Goal: Task Accomplishment & Management: Use online tool/utility

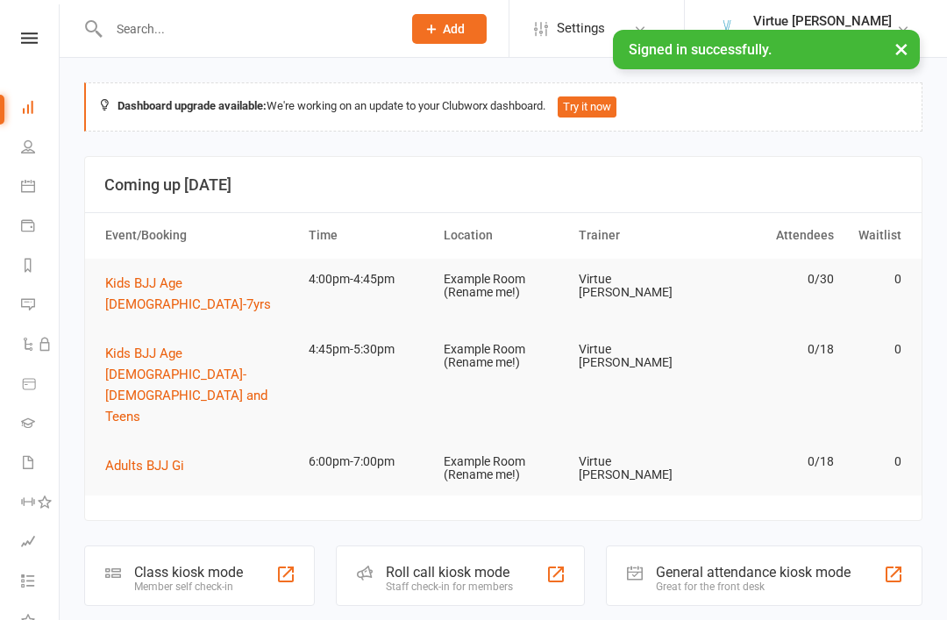
click at [28, 41] on icon at bounding box center [29, 37] width 17 height 11
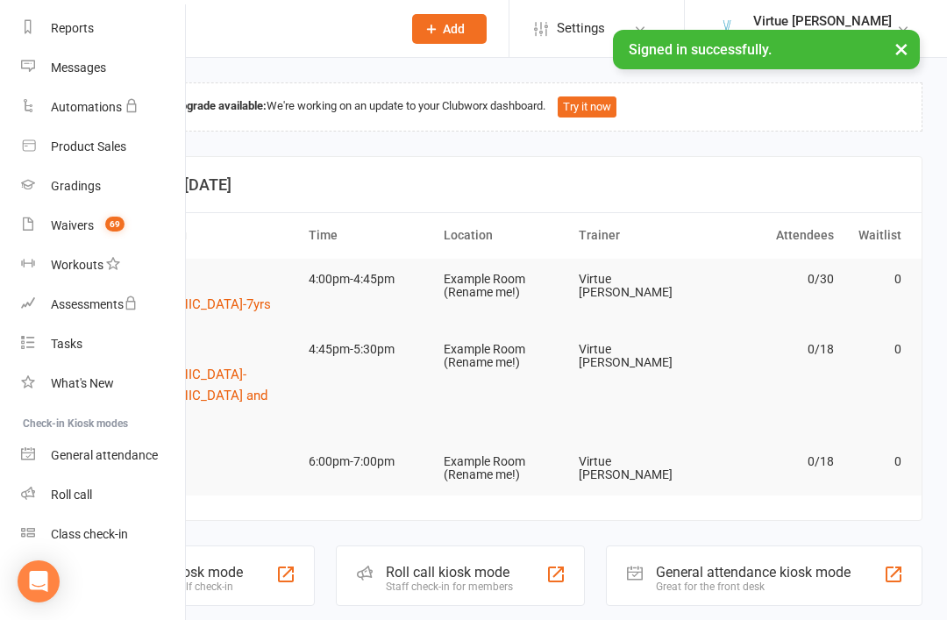
scroll to position [224, 0]
click at [83, 496] on div "Roll call" at bounding box center [71, 495] width 41 height 14
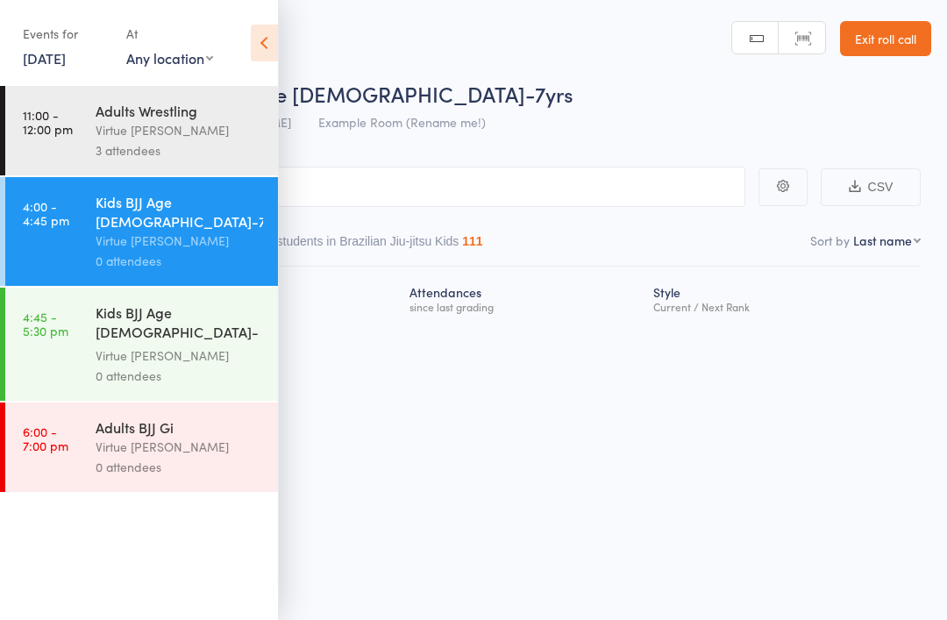
click at [263, 44] on icon at bounding box center [264, 43] width 27 height 37
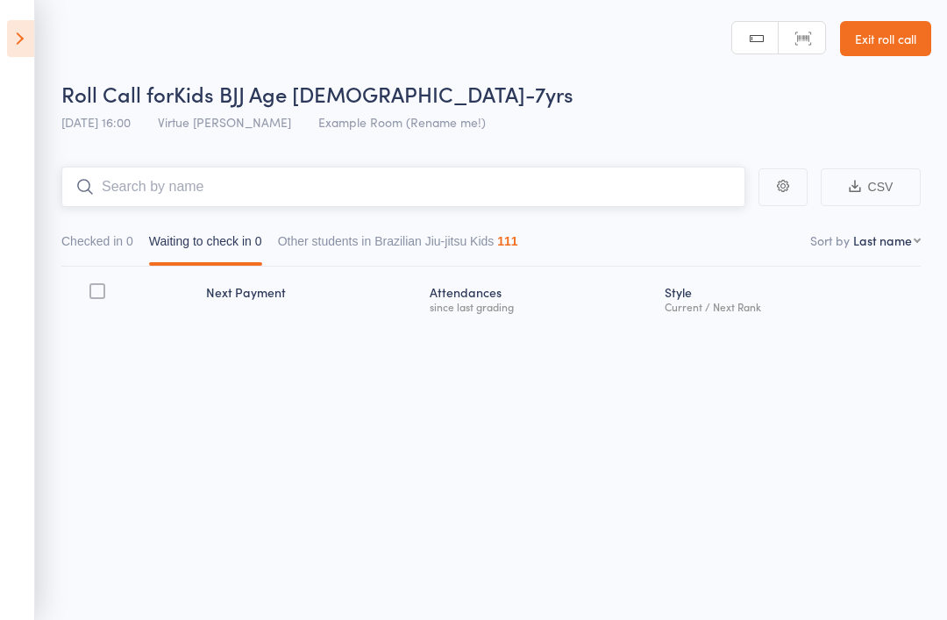
click at [301, 182] on input "search" at bounding box center [403, 187] width 684 height 40
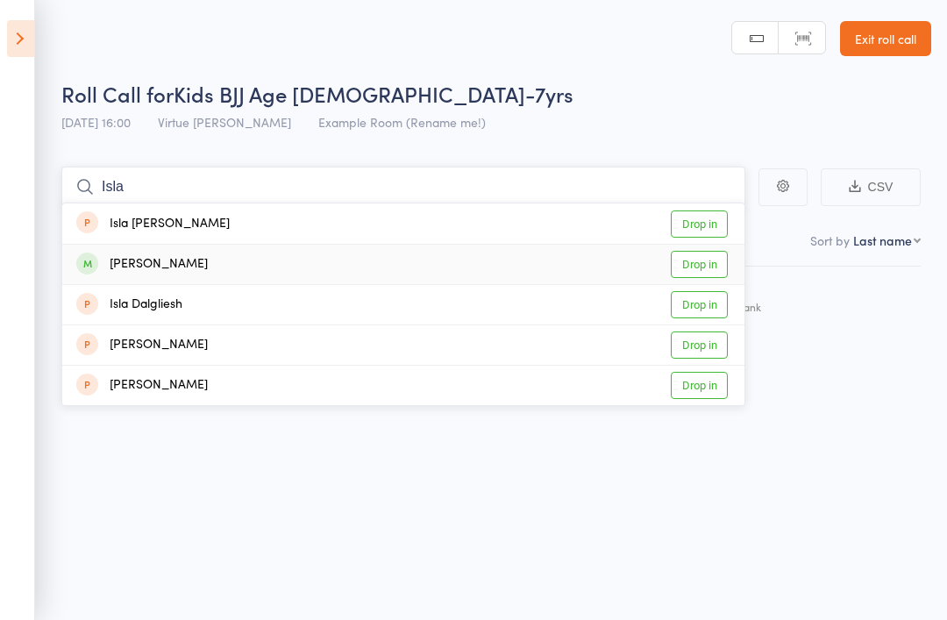
type input "Isla"
click at [716, 252] on link "Drop in" at bounding box center [699, 264] width 57 height 27
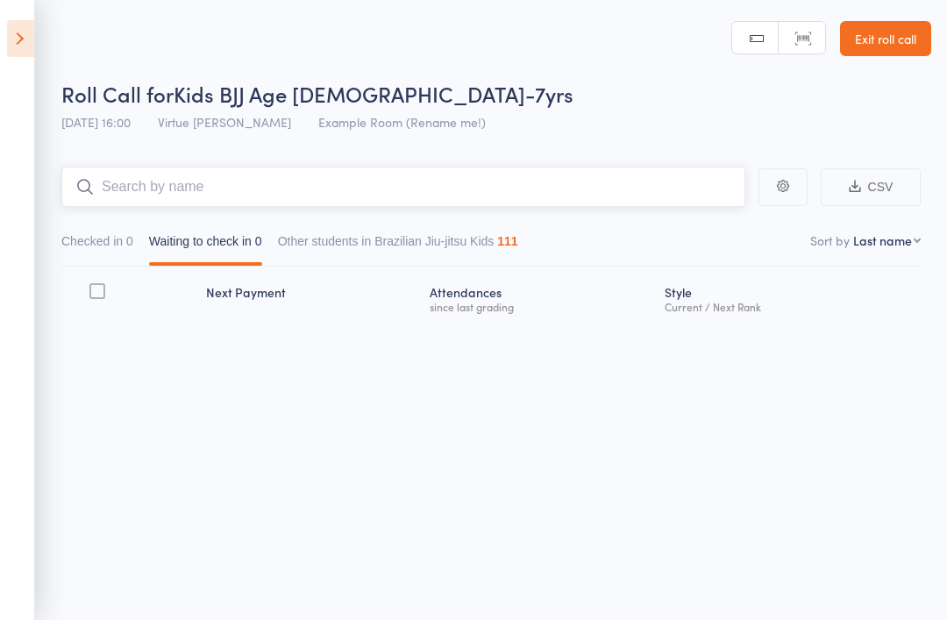
click at [659, 192] on input "search" at bounding box center [403, 187] width 684 height 40
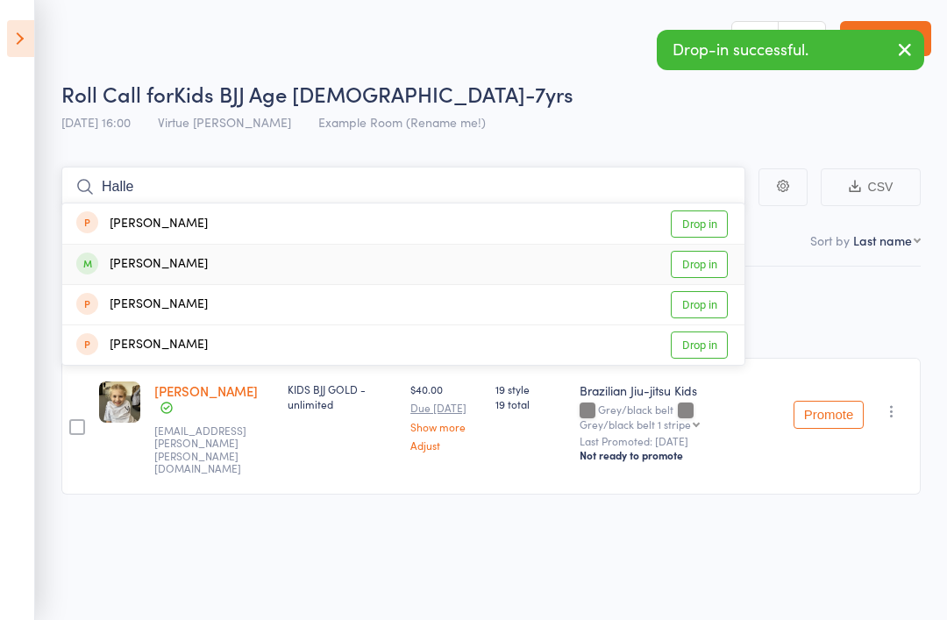
type input "Halle"
click at [720, 263] on link "Drop in" at bounding box center [699, 264] width 57 height 27
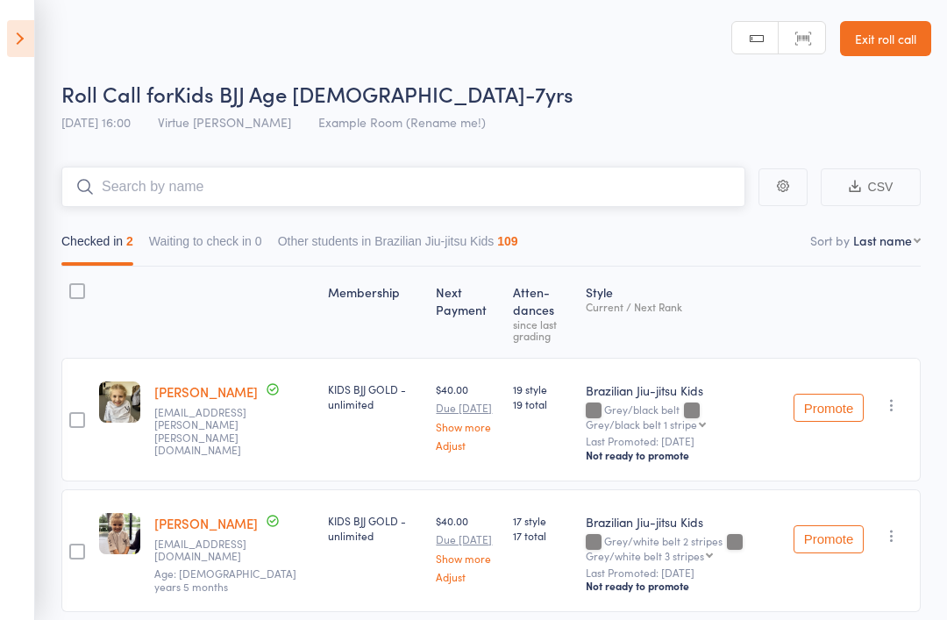
click at [551, 182] on input "search" at bounding box center [403, 187] width 684 height 40
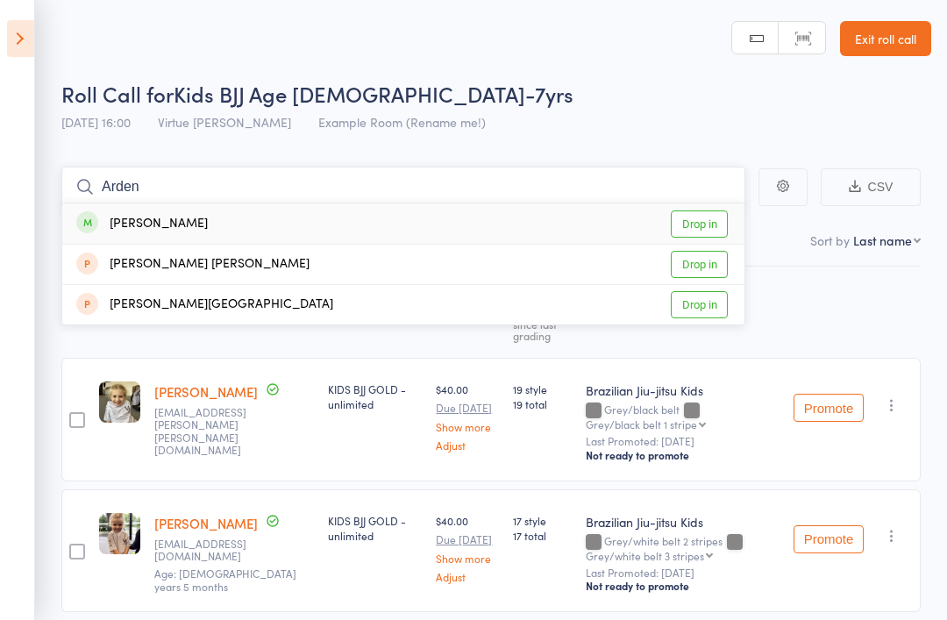
type input "Arden"
click at [717, 227] on link "Drop in" at bounding box center [699, 224] width 57 height 27
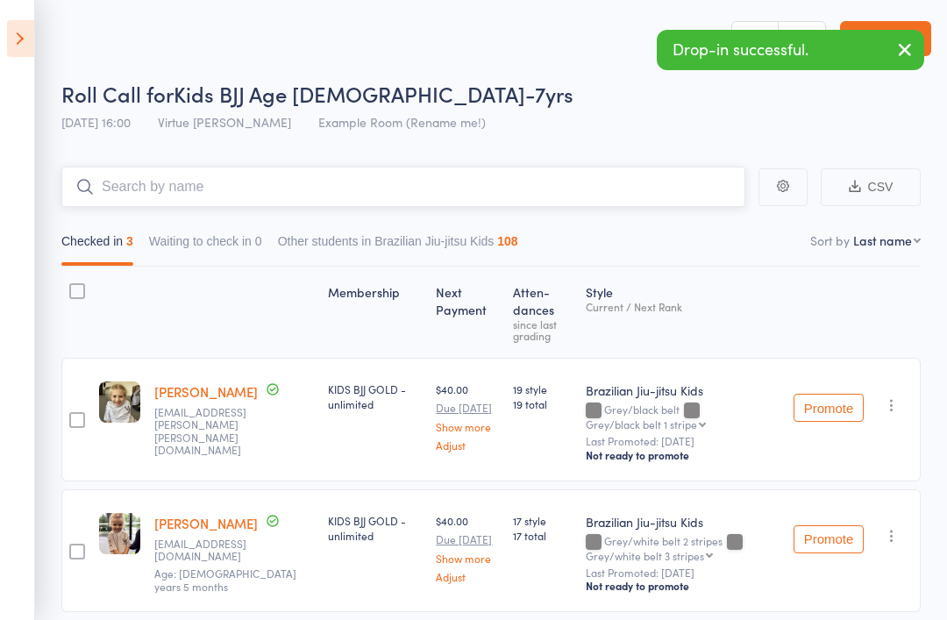
click at [655, 207] on input "search" at bounding box center [403, 187] width 684 height 40
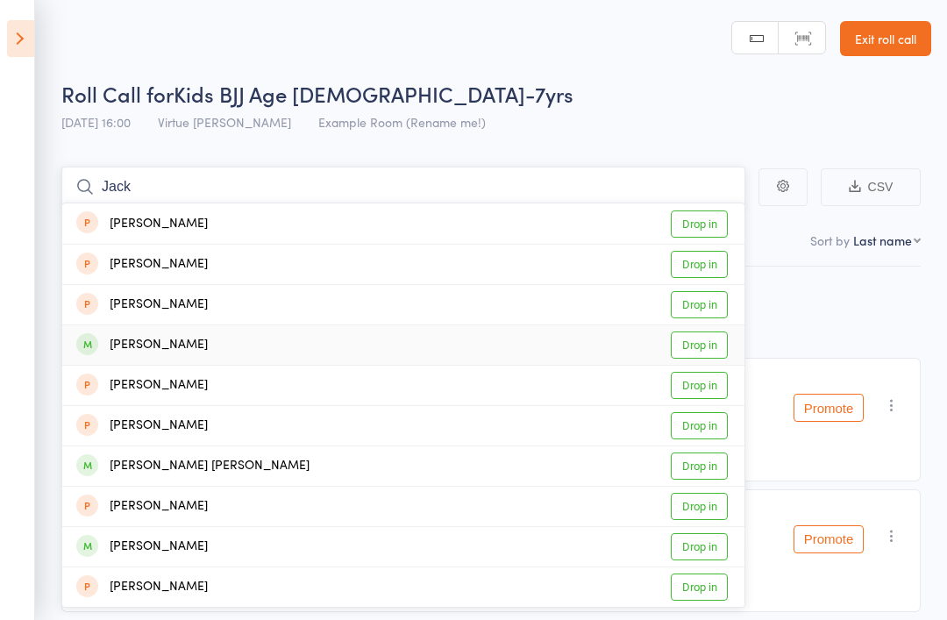
type input "Jack"
click at [712, 343] on link "Drop in" at bounding box center [699, 345] width 57 height 27
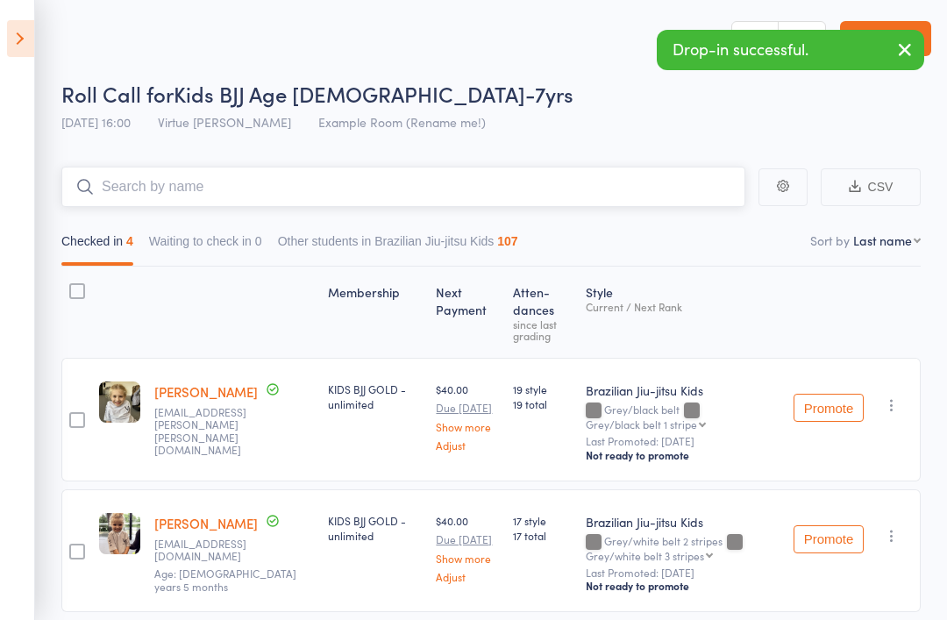
click at [500, 202] on input "search" at bounding box center [403, 187] width 684 height 40
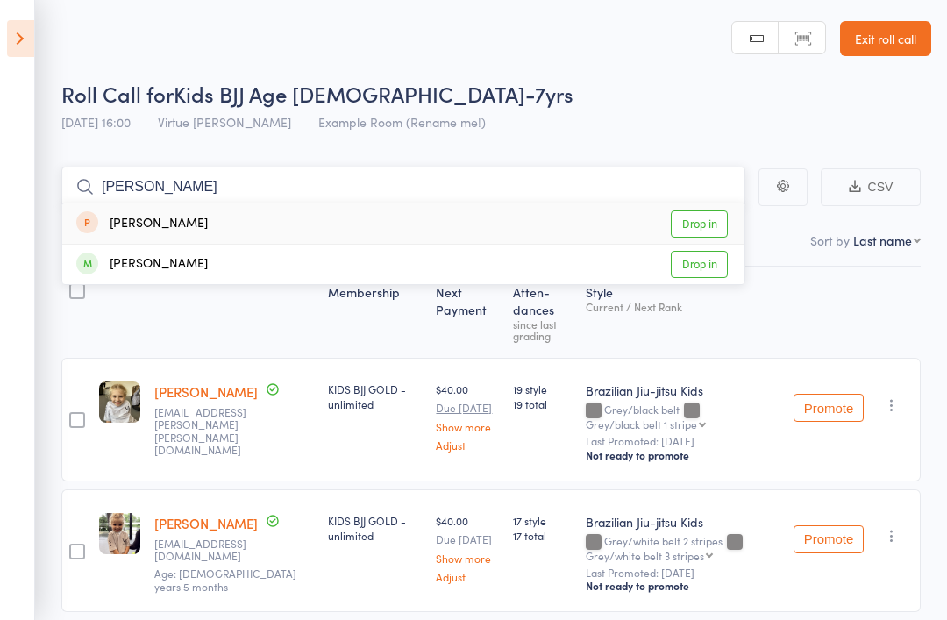
type input "Zev"
click at [716, 275] on link "Drop in" at bounding box center [699, 264] width 57 height 27
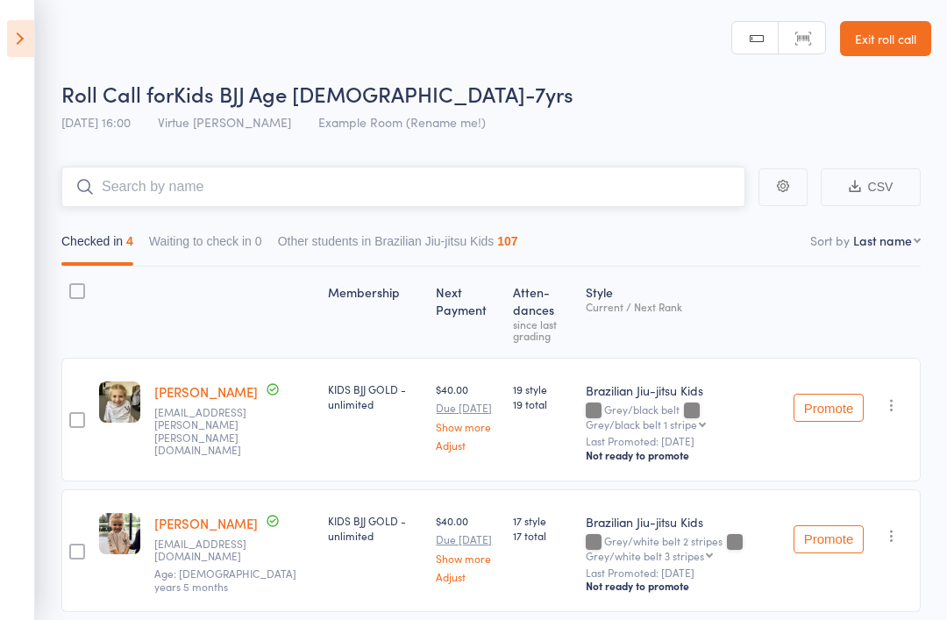
click at [547, 189] on input "search" at bounding box center [403, 187] width 684 height 40
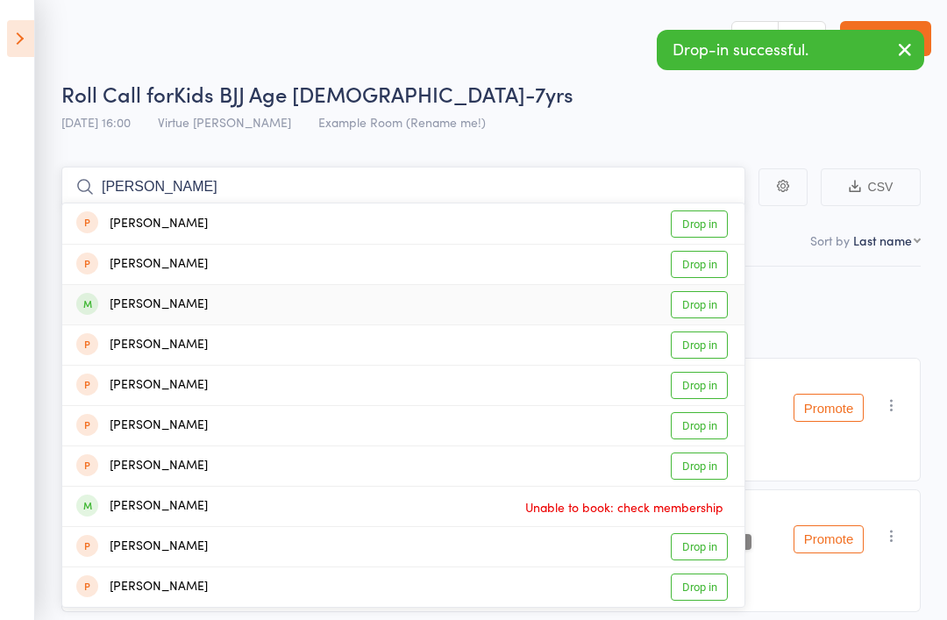
type input "Eli"
click at [709, 312] on link "Drop in" at bounding box center [699, 304] width 57 height 27
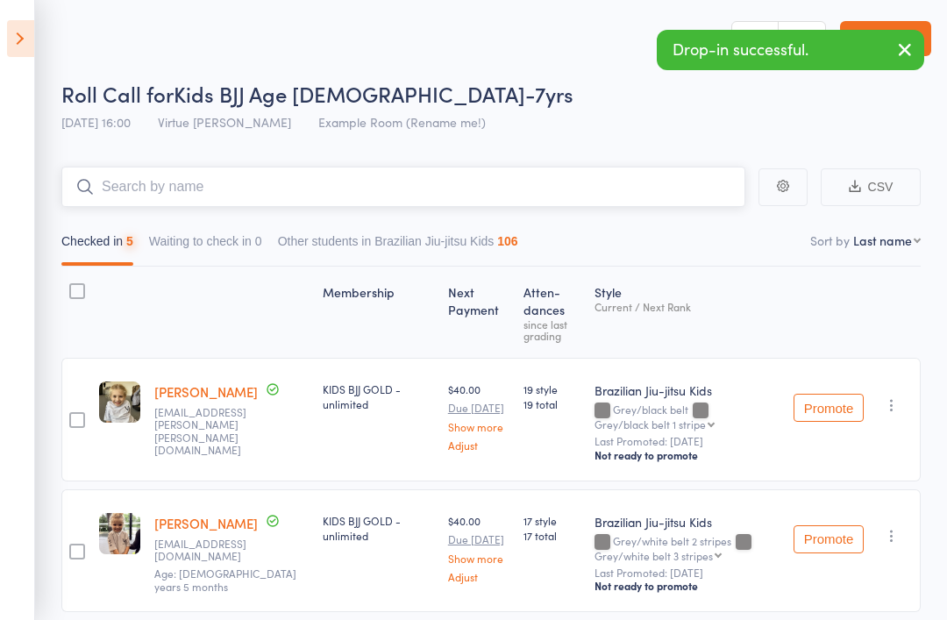
click at [568, 192] on input "search" at bounding box center [403, 187] width 684 height 40
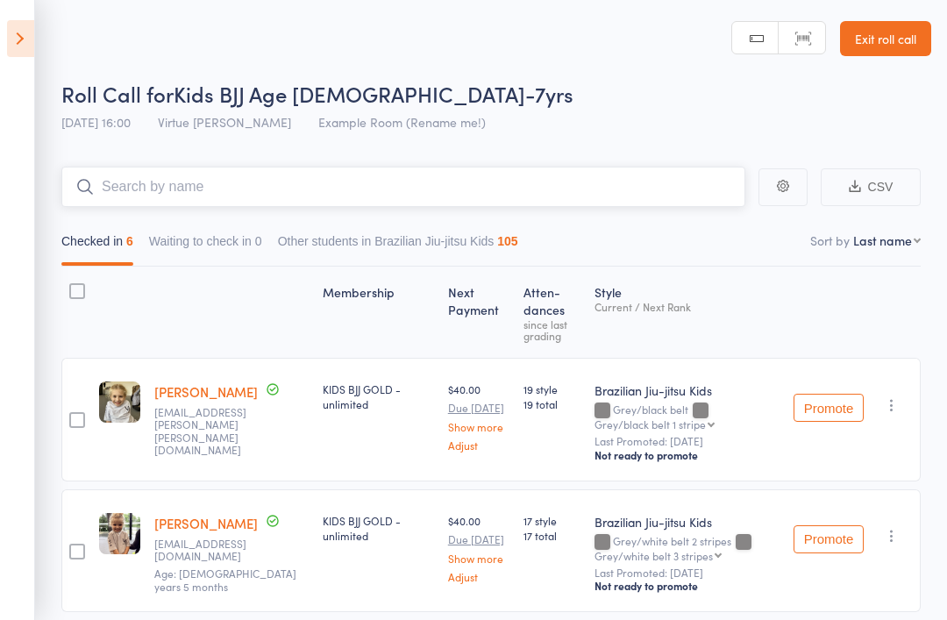
click at [635, 200] on input "search" at bounding box center [403, 187] width 684 height 40
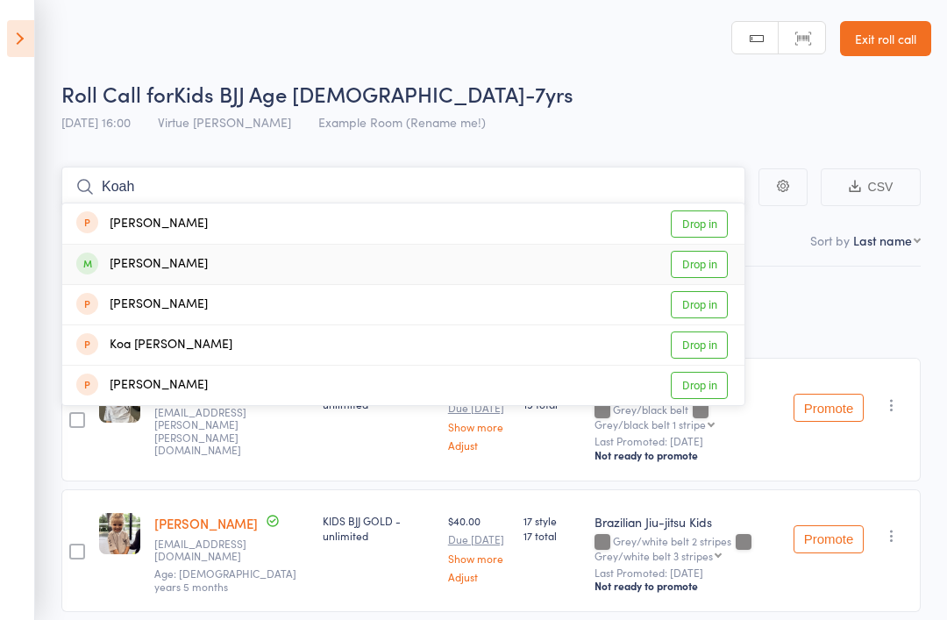
type input "Koah"
click at [709, 266] on link "Drop in" at bounding box center [699, 264] width 57 height 27
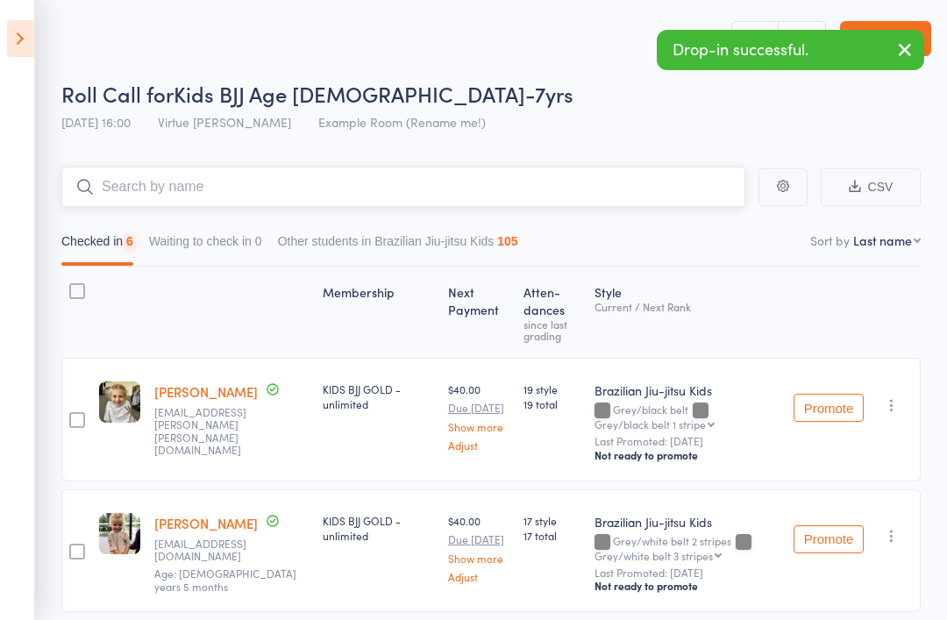
click at [503, 193] on input "search" at bounding box center [403, 187] width 684 height 40
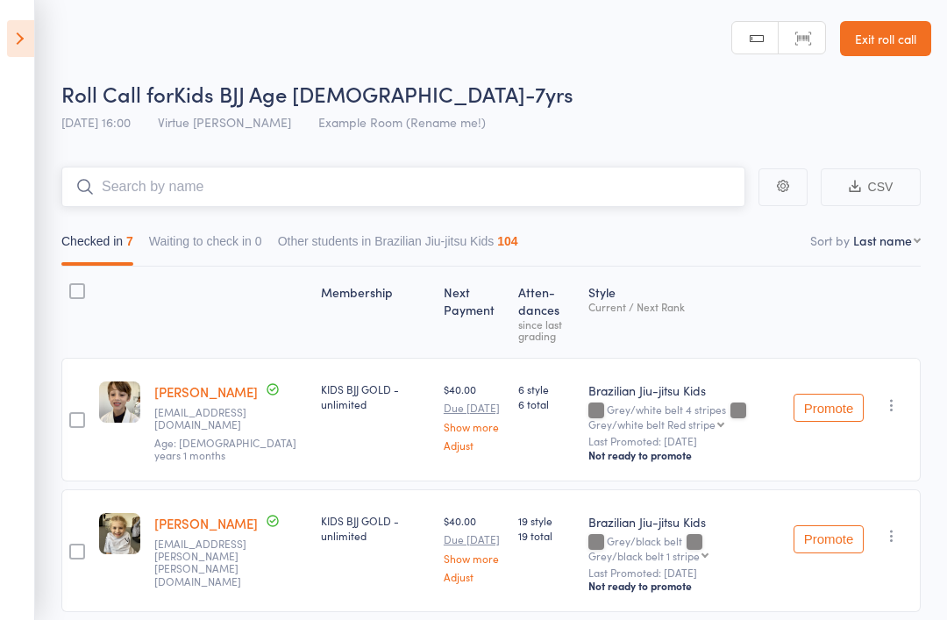
click at [550, 203] on input "search" at bounding box center [403, 187] width 684 height 40
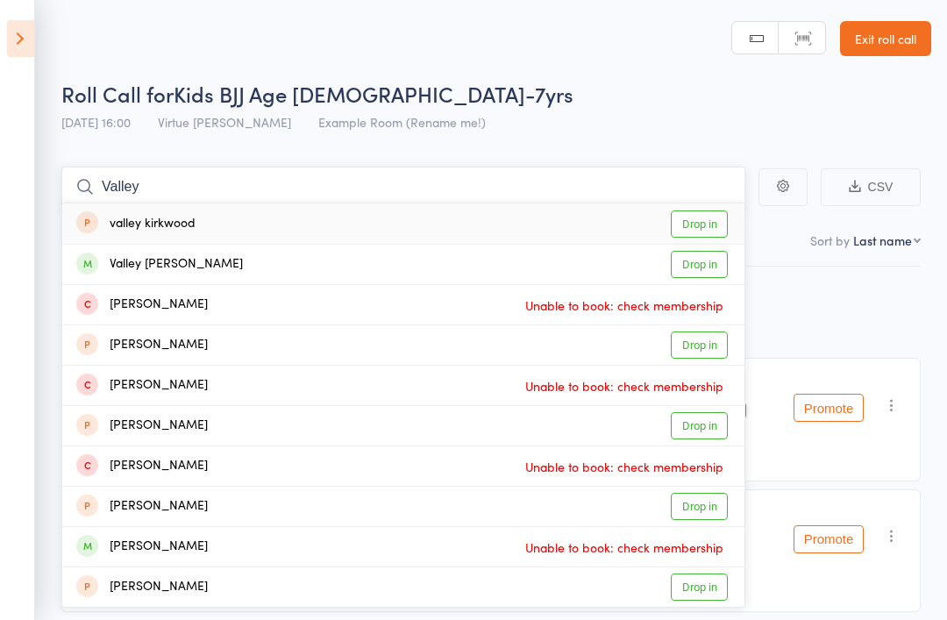
type input "Valley"
click at [703, 266] on link "Drop in" at bounding box center [699, 264] width 57 height 27
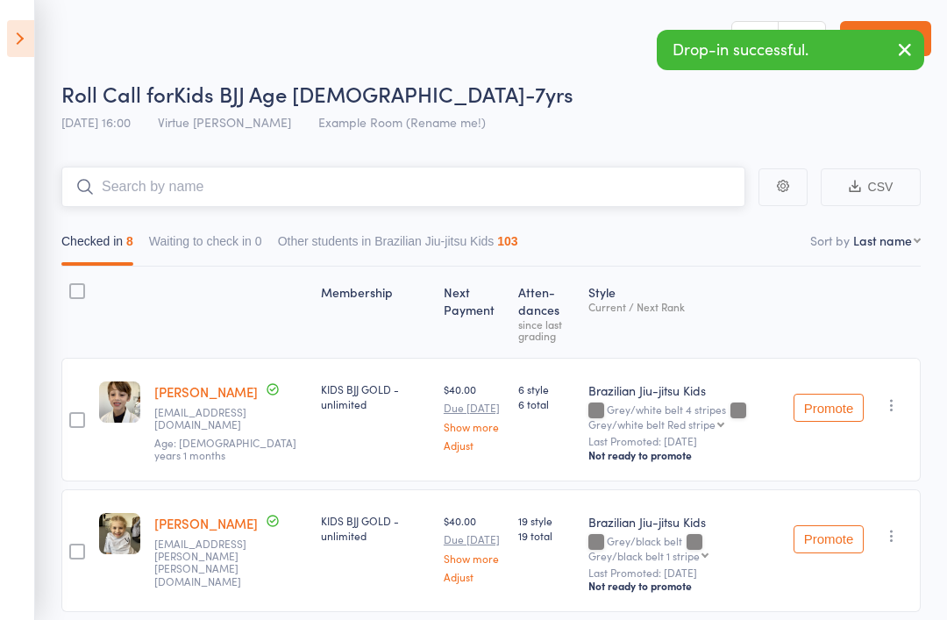
click at [525, 170] on input "search" at bounding box center [403, 187] width 684 height 40
type input "G"
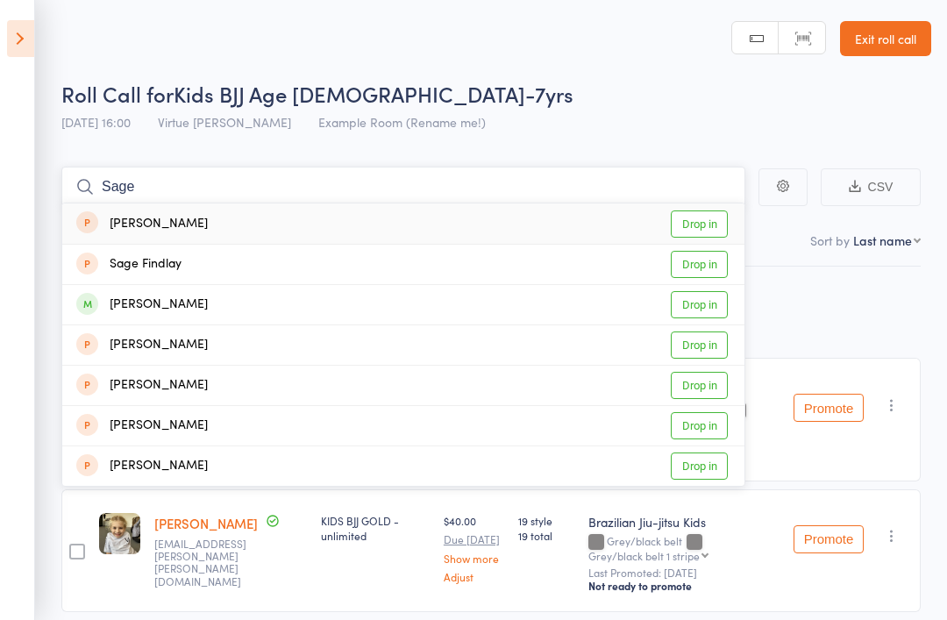
type input "Sage"
click at [702, 313] on link "Drop in" at bounding box center [699, 304] width 57 height 27
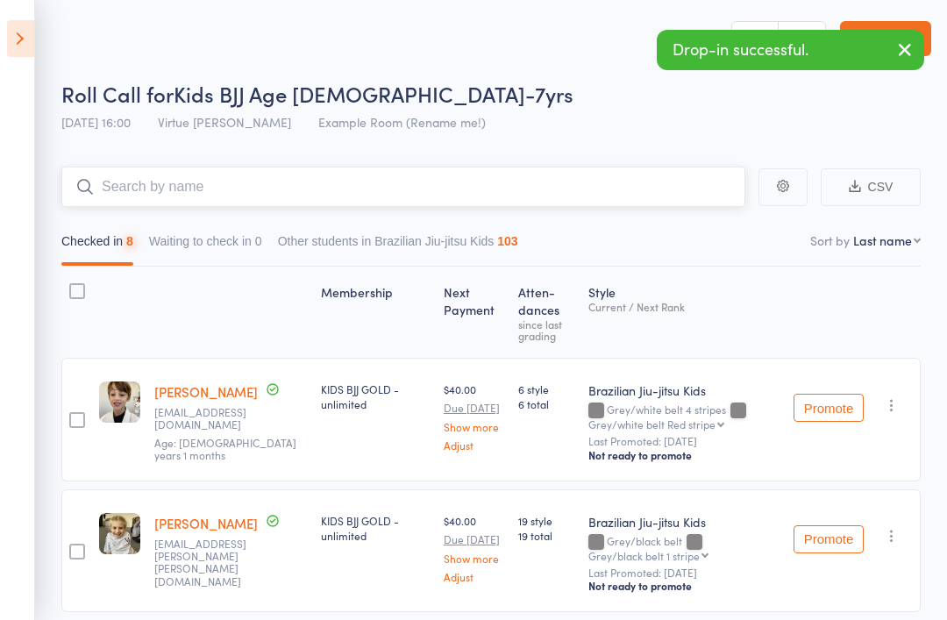
click at [605, 187] on input "search" at bounding box center [403, 187] width 684 height 40
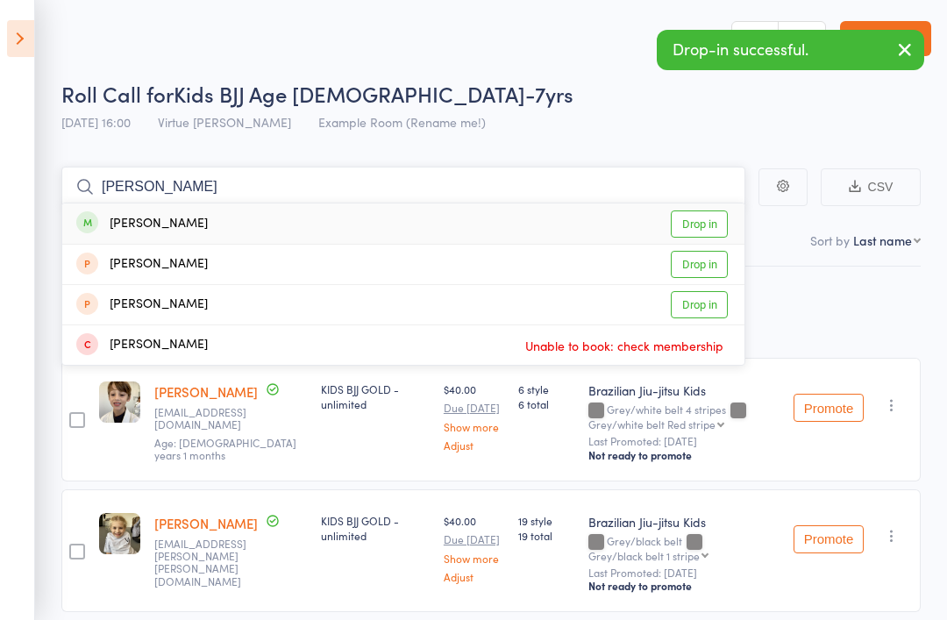
type input "Lennox"
click at [713, 230] on link "Drop in" at bounding box center [699, 224] width 57 height 27
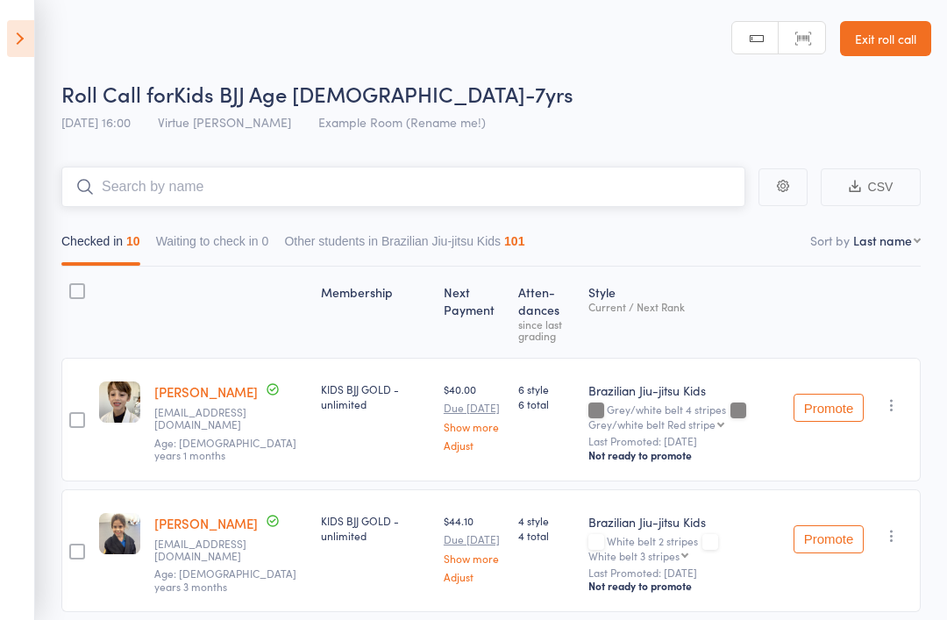
click at [457, 189] on input "search" at bounding box center [403, 187] width 684 height 40
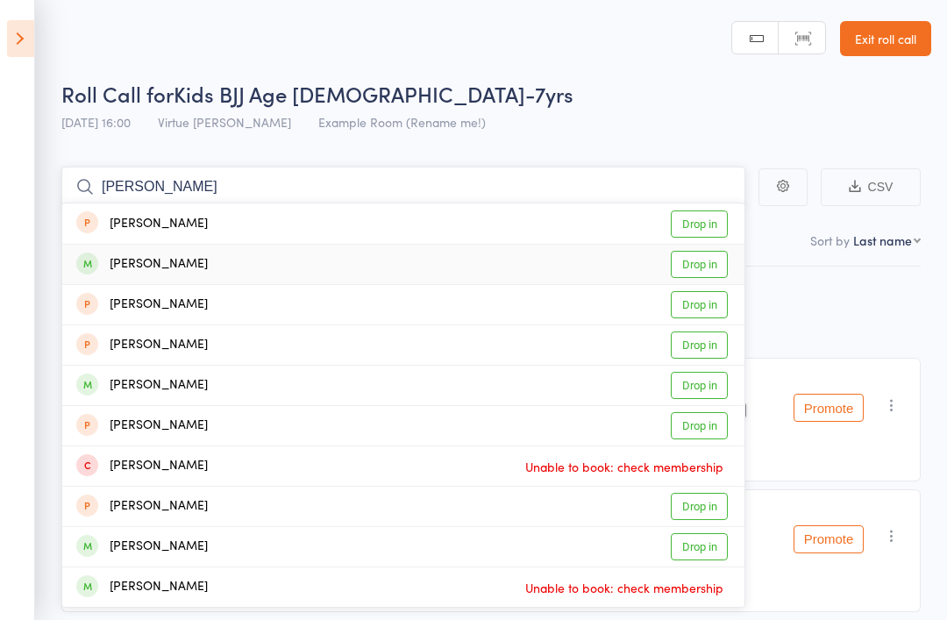
type input "Darcey"
click at [716, 268] on link "Drop in" at bounding box center [699, 264] width 57 height 27
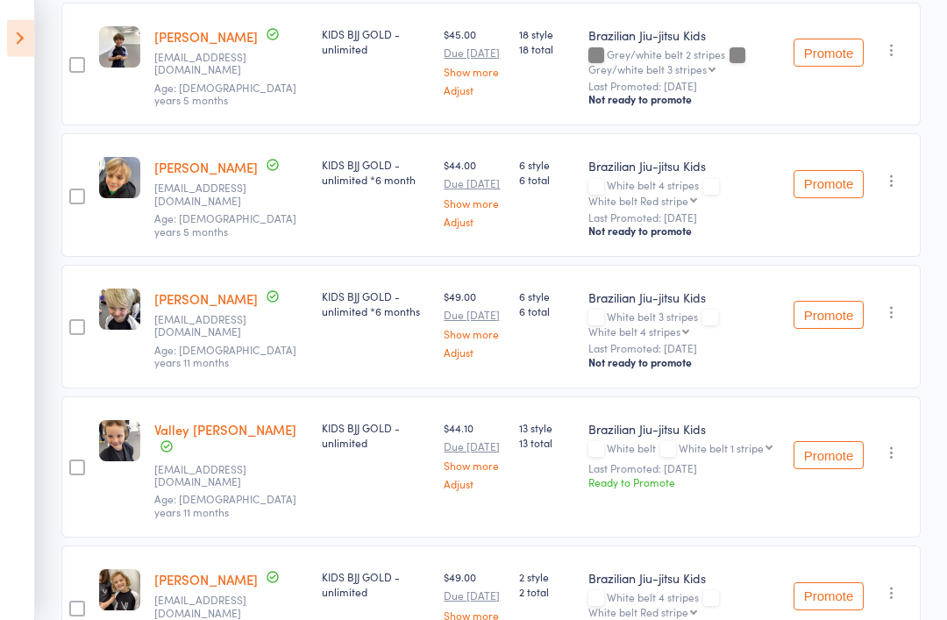
scroll to position [1181, 0]
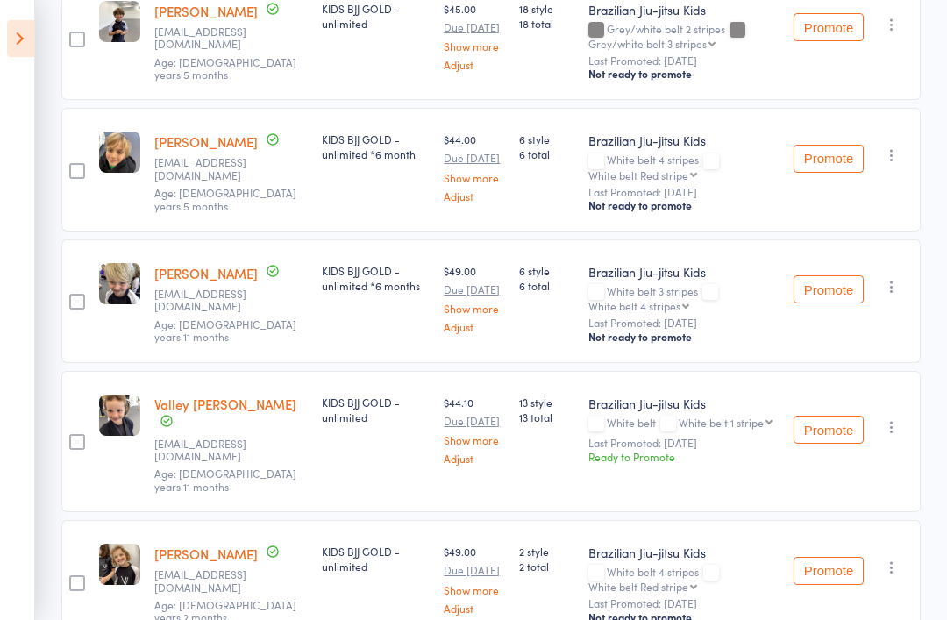
click at [825, 416] on button "Promote" at bounding box center [829, 430] width 70 height 28
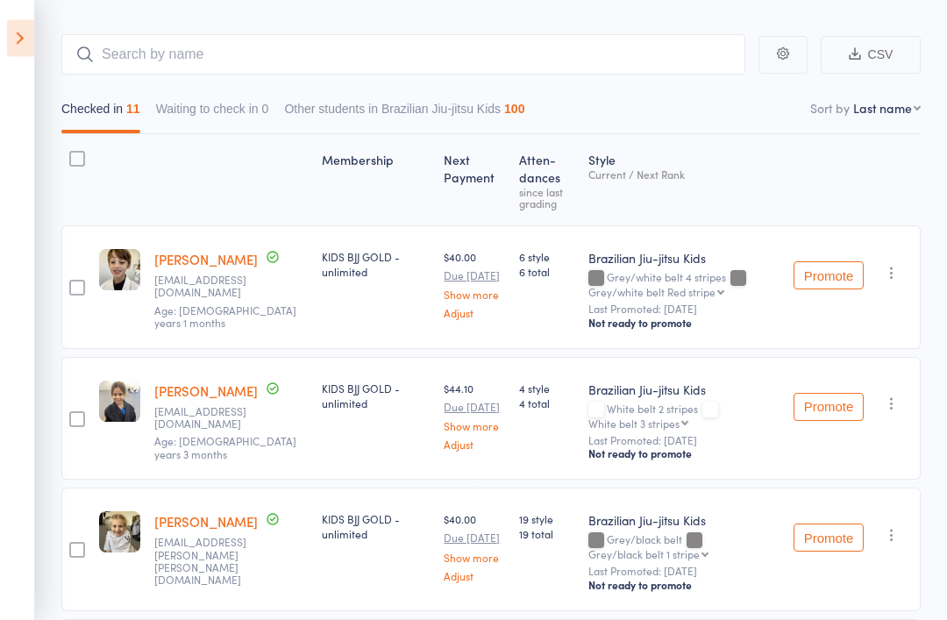
scroll to position [0, 0]
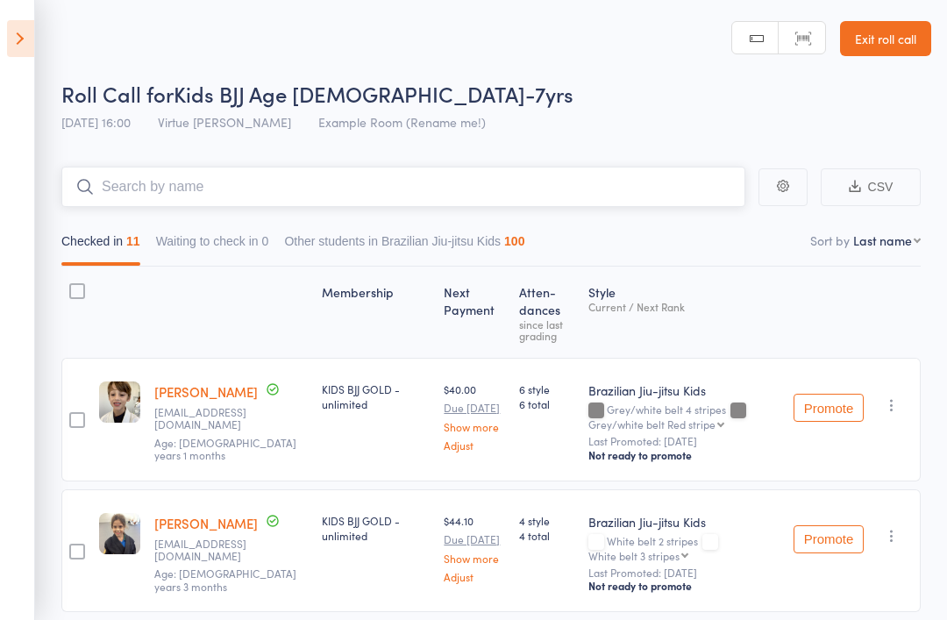
click at [449, 189] on input "search" at bounding box center [403, 187] width 684 height 40
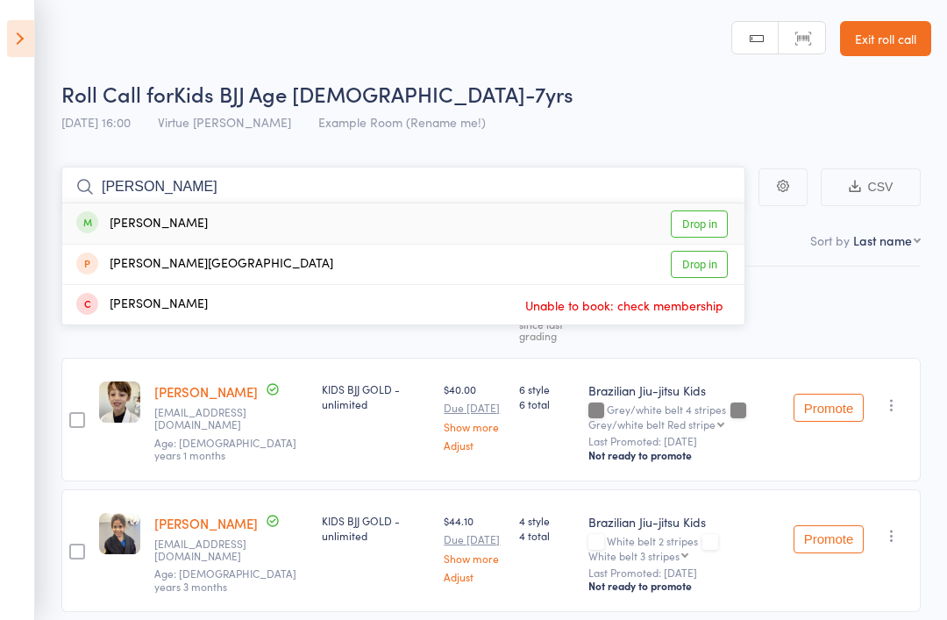
type input "Aida"
click at [713, 225] on link "Drop in" at bounding box center [699, 224] width 57 height 27
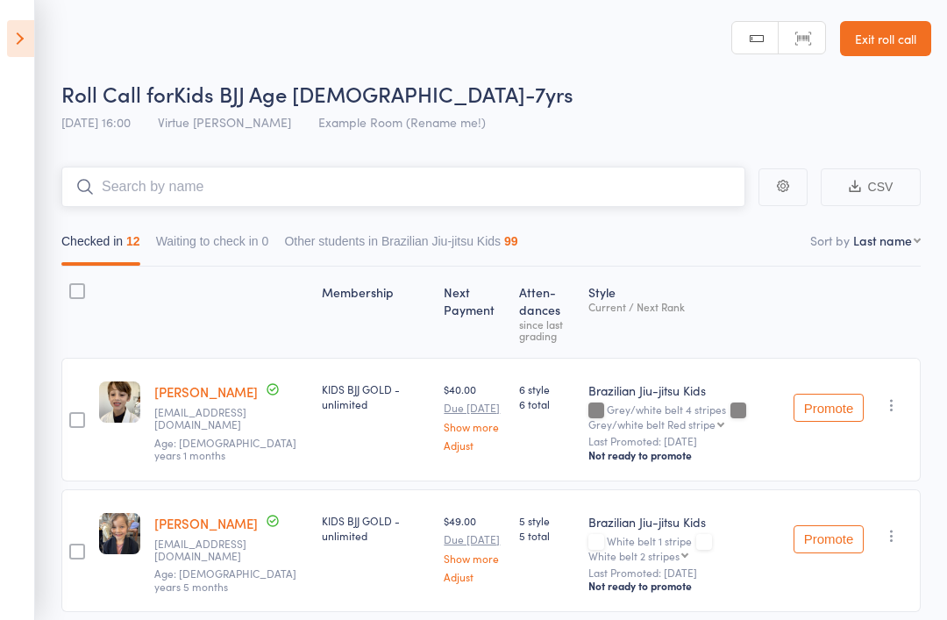
click at [623, 168] on input "search" at bounding box center [403, 187] width 684 height 40
click at [485, 202] on input "search" at bounding box center [403, 187] width 684 height 40
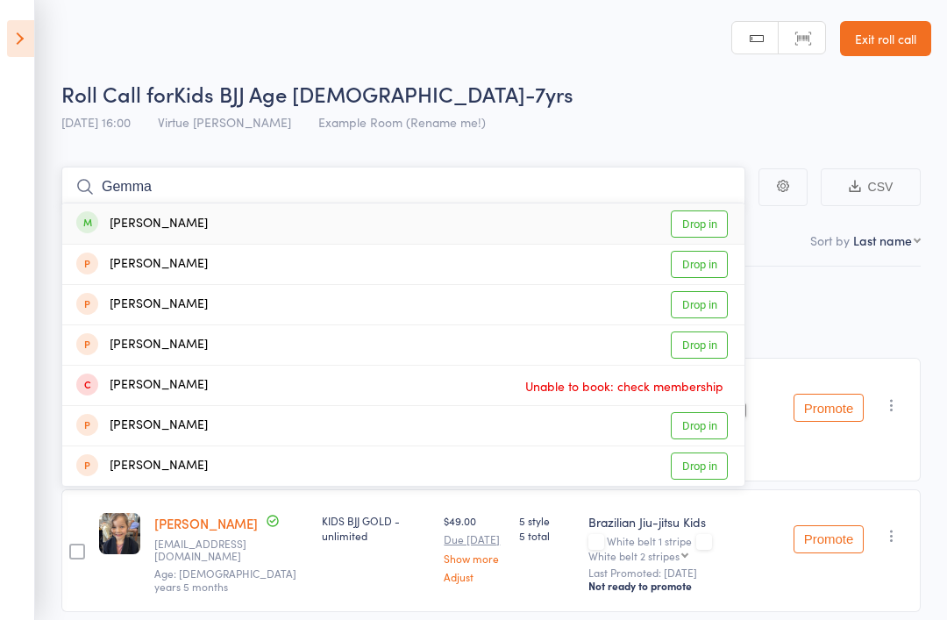
type input "Gemma"
click at [703, 232] on link "Drop in" at bounding box center [699, 224] width 57 height 27
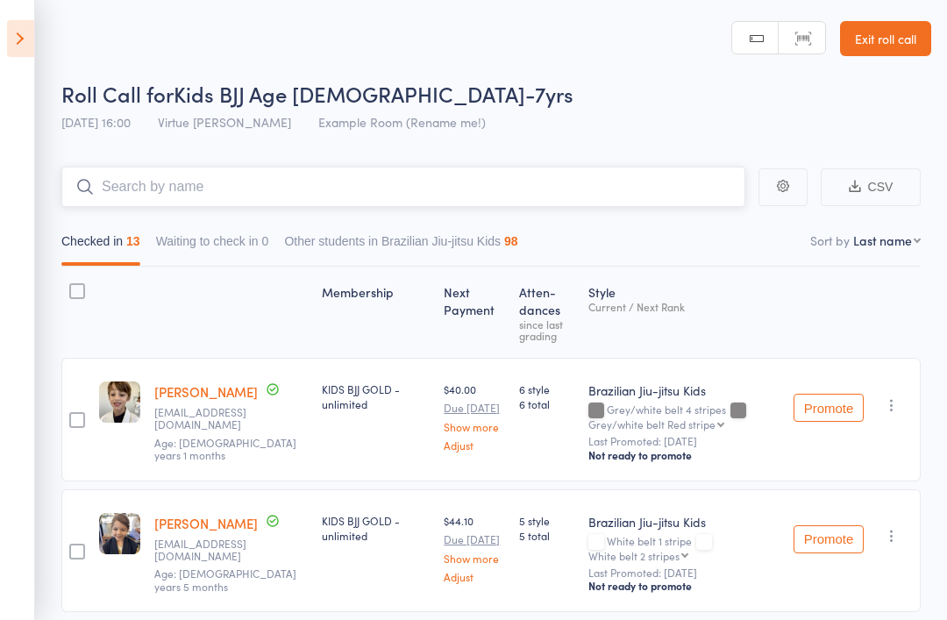
click at [554, 190] on input "search" at bounding box center [403, 187] width 684 height 40
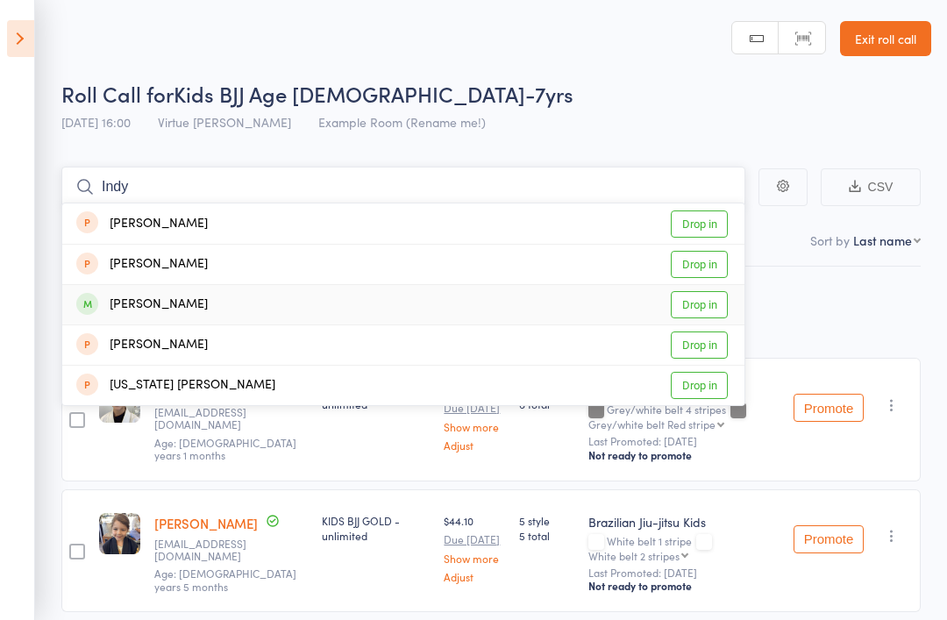
type input "Indy"
click at [708, 313] on link "Drop in" at bounding box center [699, 304] width 57 height 27
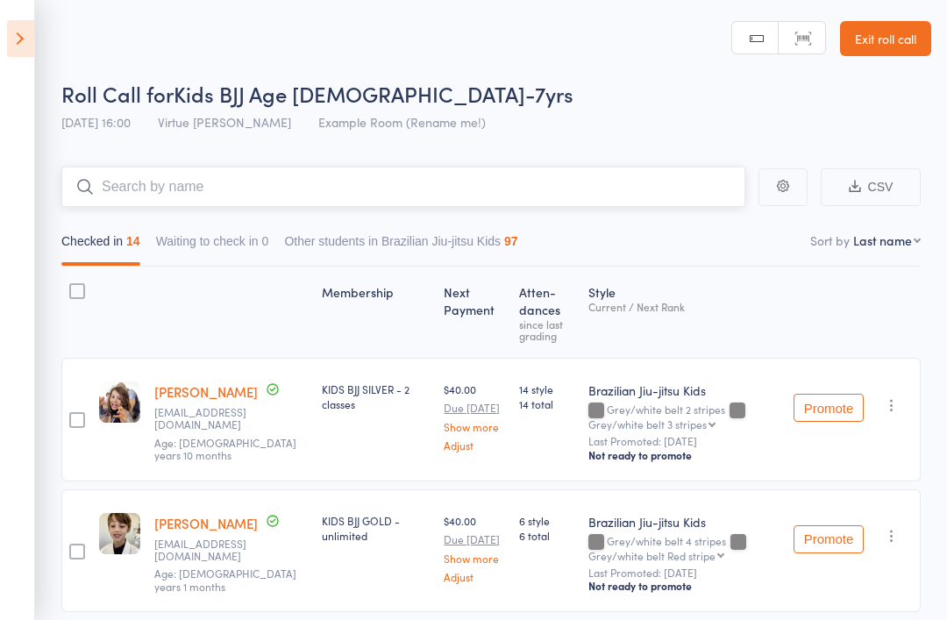
click at [591, 190] on input "search" at bounding box center [403, 187] width 684 height 40
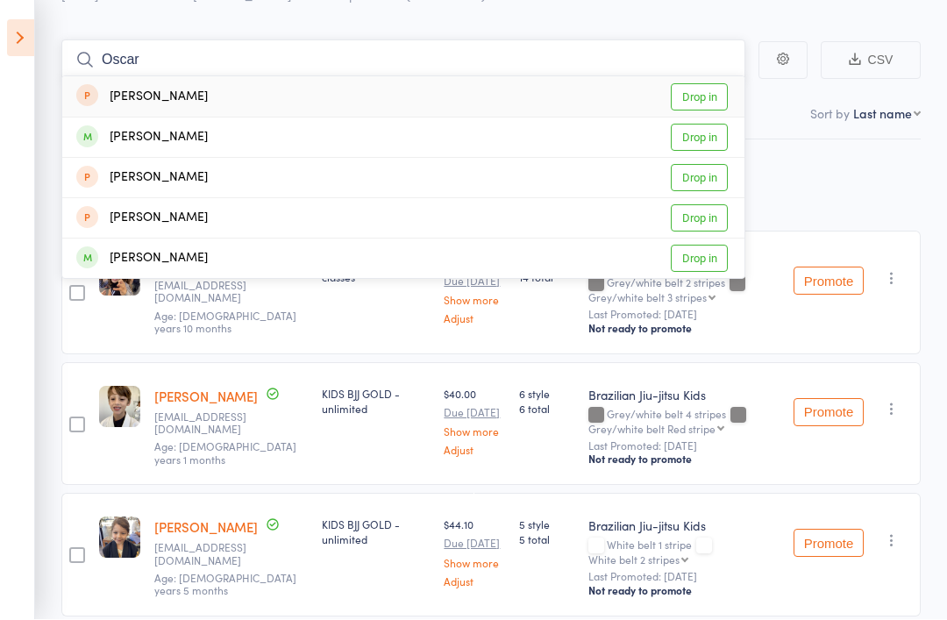
scroll to position [127, 0]
type input "Oscar"
click at [716, 136] on link "Drop in" at bounding box center [699, 137] width 57 height 27
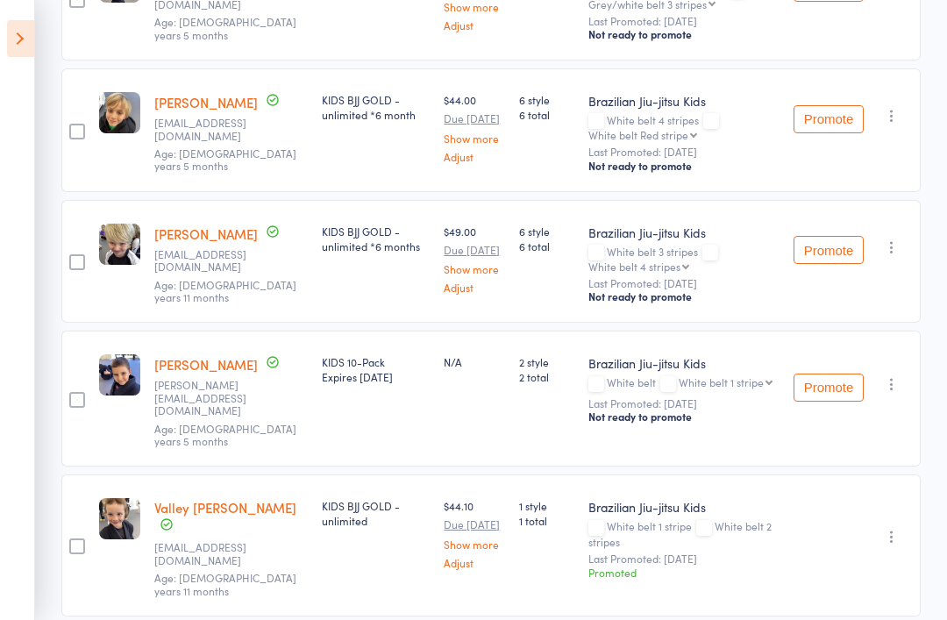
scroll to position [1624, 0]
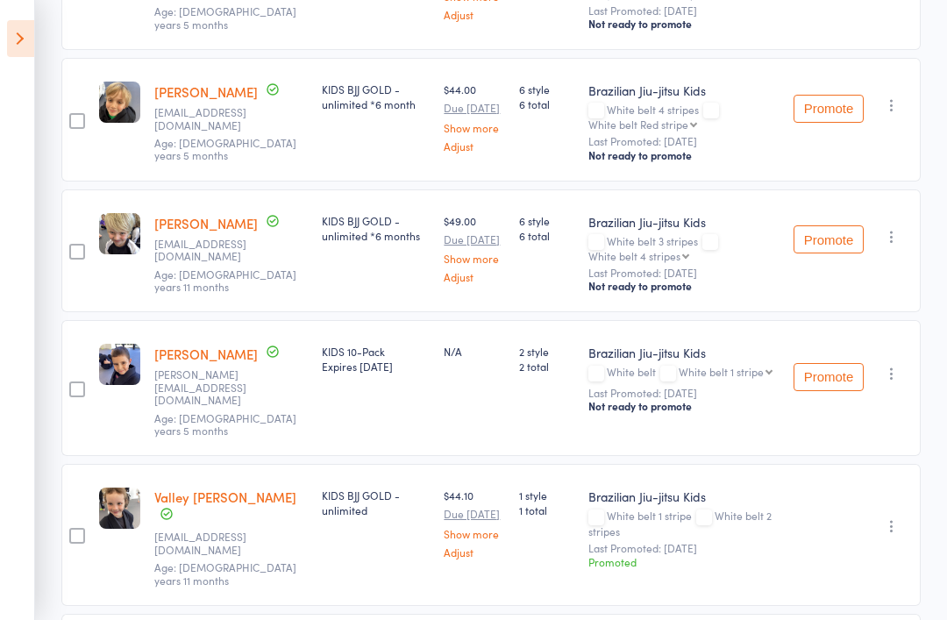
click at [893, 365] on icon "button" at bounding box center [892, 374] width 18 height 18
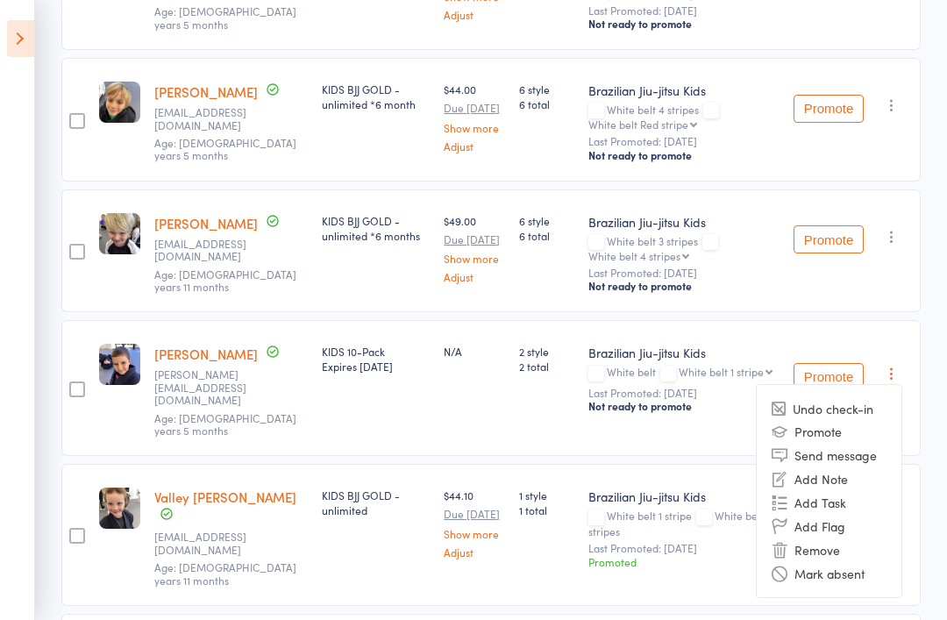
click at [833, 538] on li "Remove" at bounding box center [829, 550] width 145 height 24
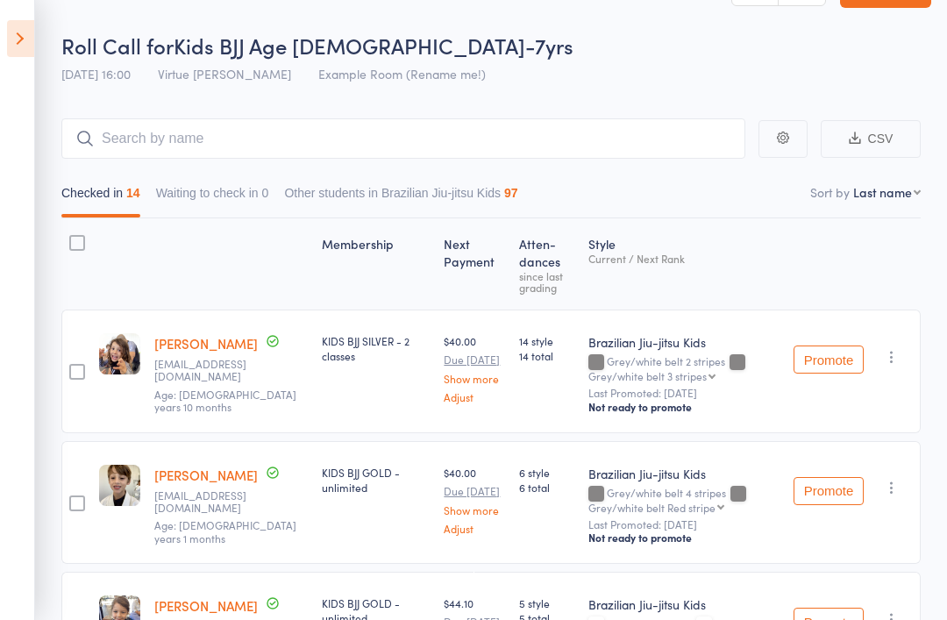
scroll to position [0, 0]
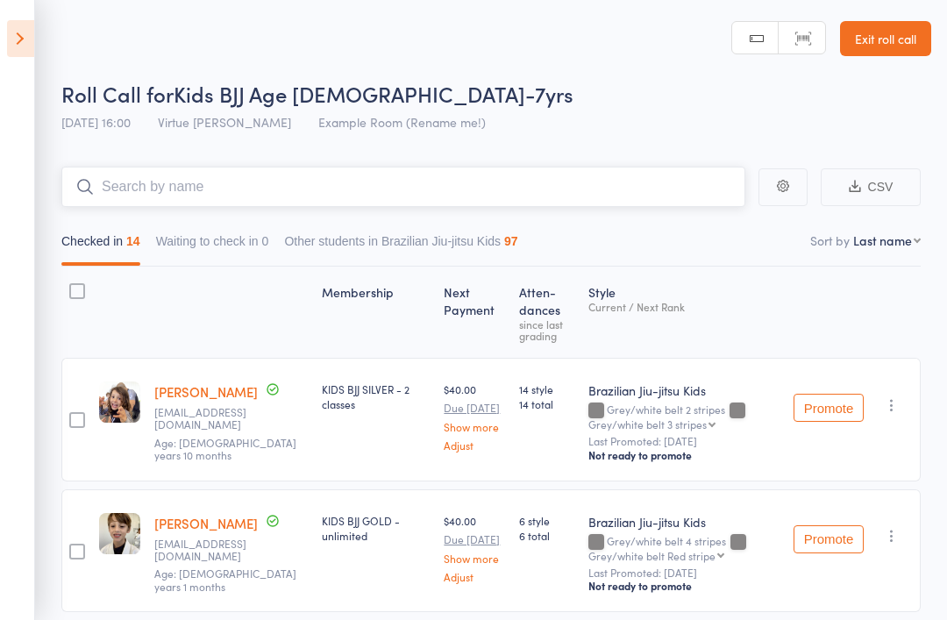
click at [594, 196] on input "search" at bounding box center [403, 187] width 684 height 40
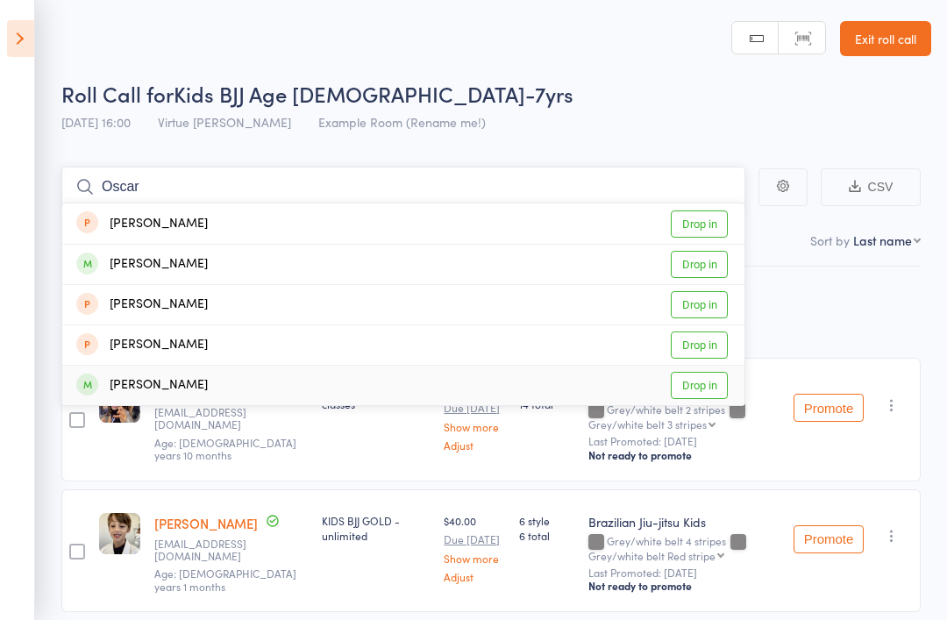
type input "Oscar"
click at [712, 388] on link "Drop in" at bounding box center [699, 385] width 57 height 27
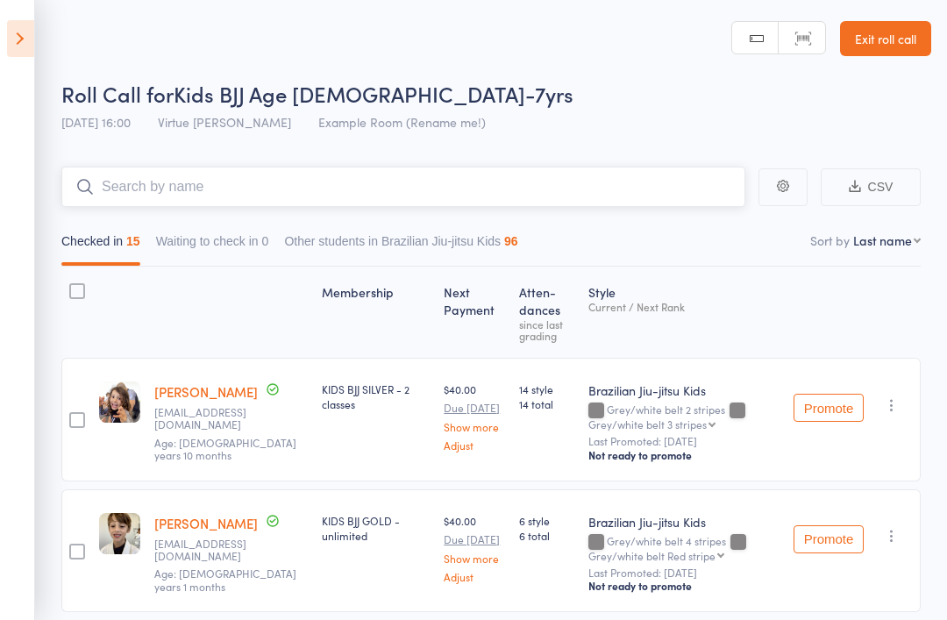
click at [393, 189] on input "search" at bounding box center [403, 187] width 684 height 40
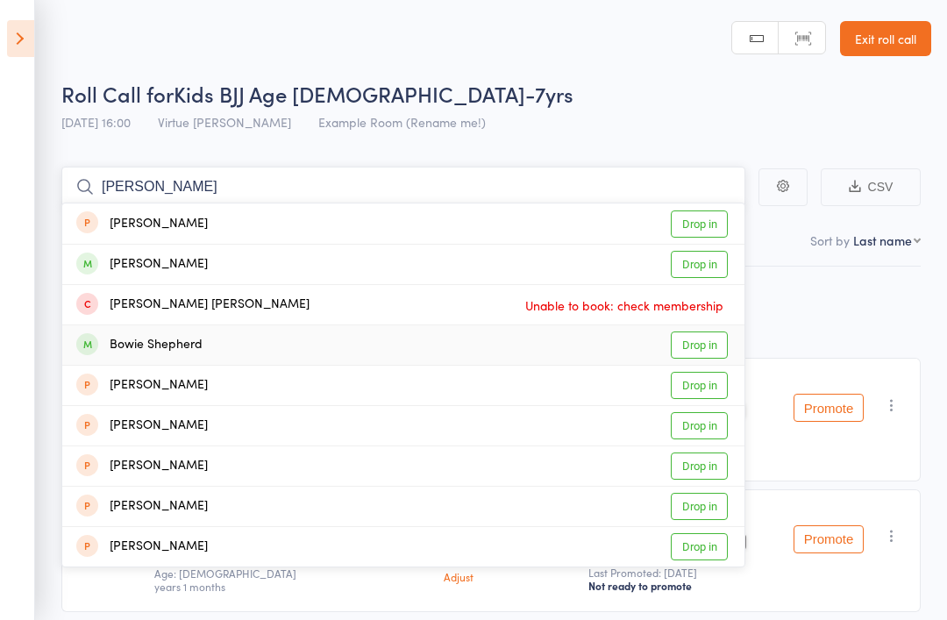
type input "Bowie"
click at [710, 349] on link "Drop in" at bounding box center [699, 345] width 57 height 27
